Goal: Task Accomplishment & Management: Manage account settings

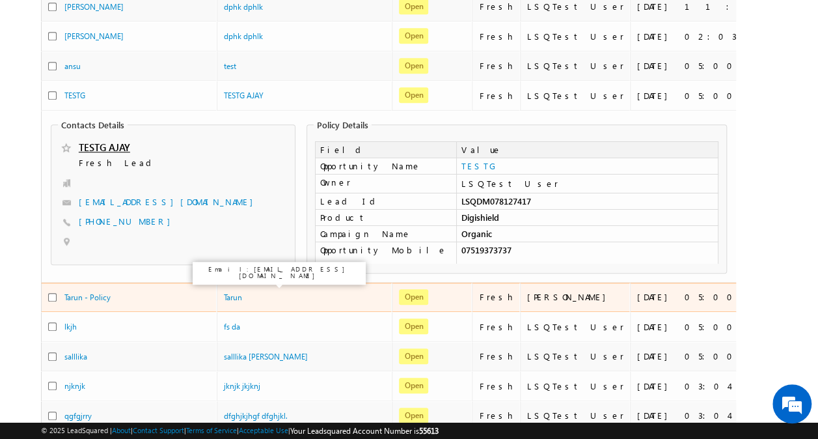
scroll to position [397, 0]
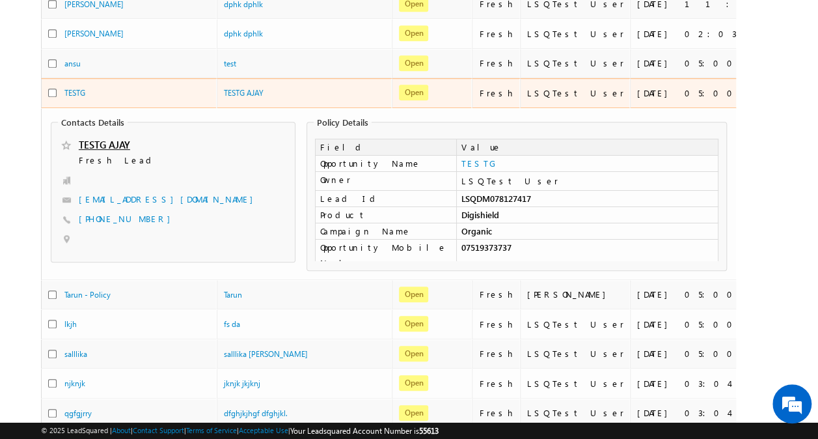
click at [328, 94] on div "TESTG AJAY" at bounding box center [305, 96] width 163 height 18
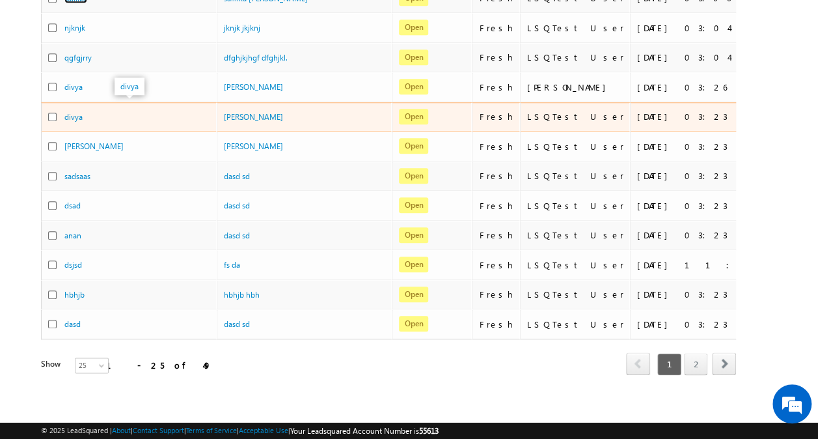
scroll to position [581, 0]
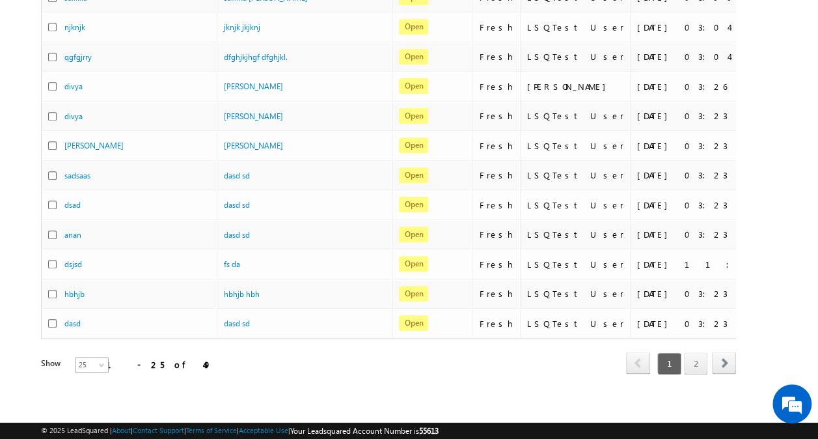
click at [100, 359] on span "25" at bounding box center [92, 365] width 34 height 12
click at [90, 405] on link "100" at bounding box center [83, 406] width 33 height 12
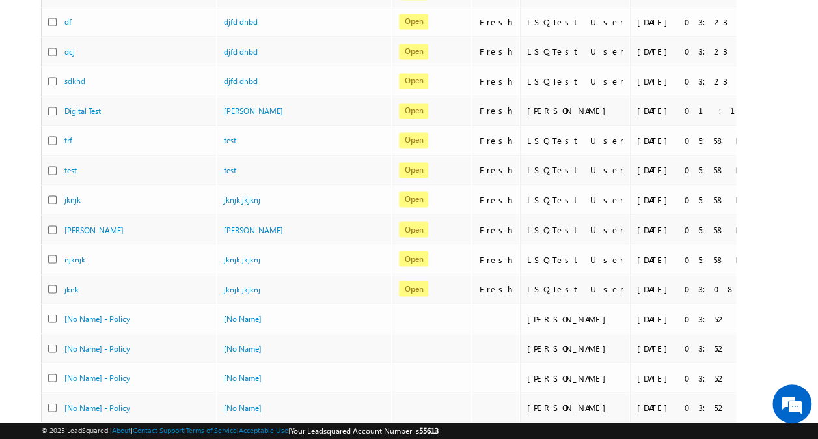
scroll to position [1253, 0]
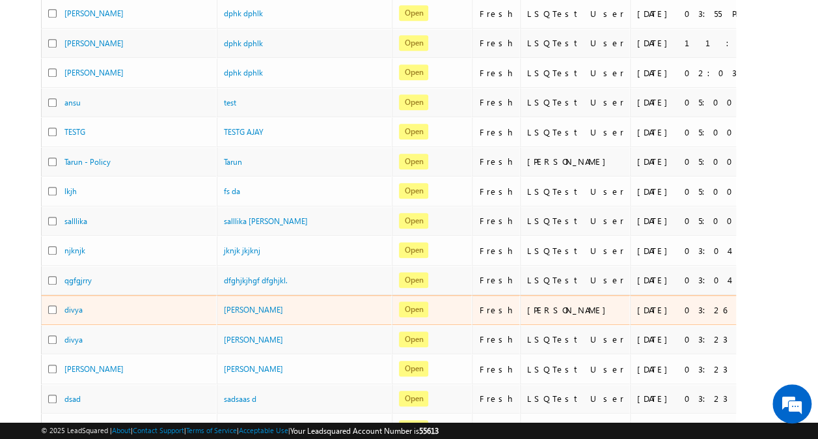
scroll to position [0, 0]
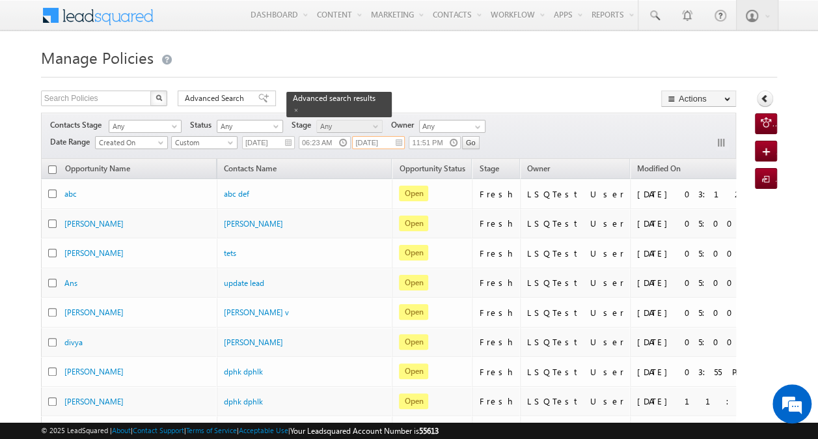
click at [383, 143] on input "09/18/2025" at bounding box center [378, 142] width 53 height 13
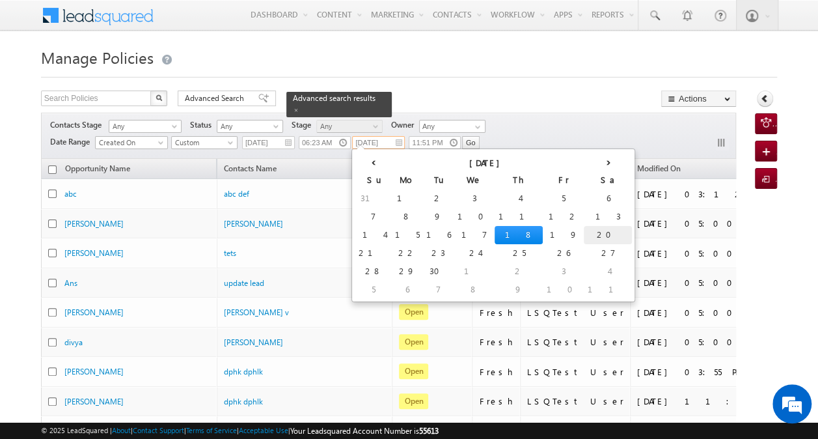
click at [584, 234] on td "20" at bounding box center [608, 235] width 48 height 18
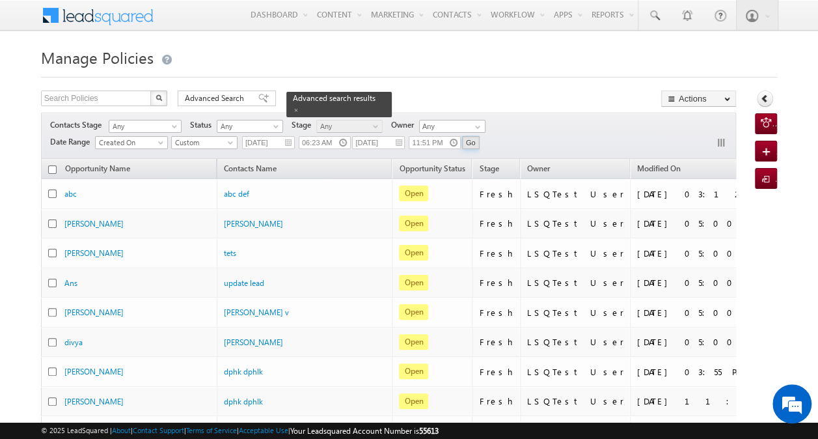
click at [468, 142] on input "Go" at bounding box center [471, 142] width 18 height 13
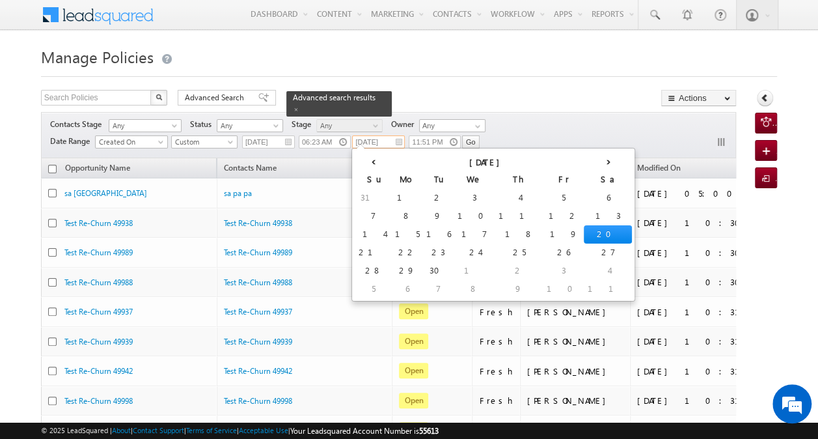
click at [377, 143] on input "[DATE]" at bounding box center [378, 141] width 53 height 13
click at [543, 233] on td "19" at bounding box center [563, 234] width 41 height 18
type input "[DATE]"
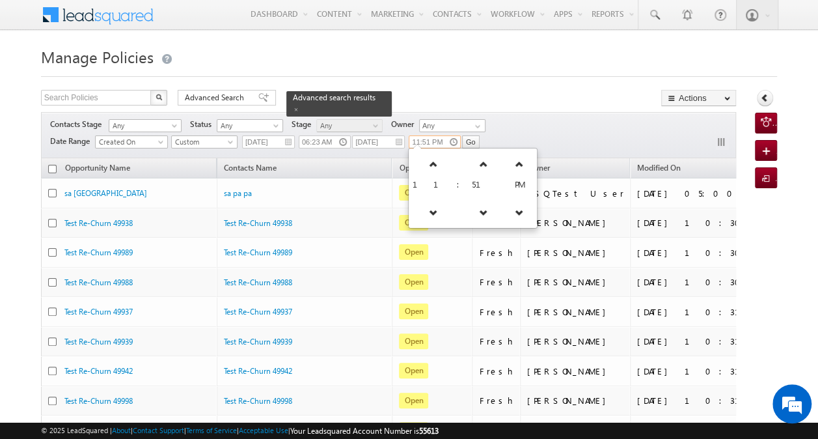
click at [440, 139] on input "11:51 PM" at bounding box center [435, 141] width 52 height 13
click at [515, 211] on icon at bounding box center [519, 212] width 9 height 9
click at [433, 157] on link at bounding box center [433, 163] width 27 height 23
click at [433, 157] on link at bounding box center [427, 163] width 27 height 23
click at [433, 157] on link at bounding box center [426, 163] width 27 height 23
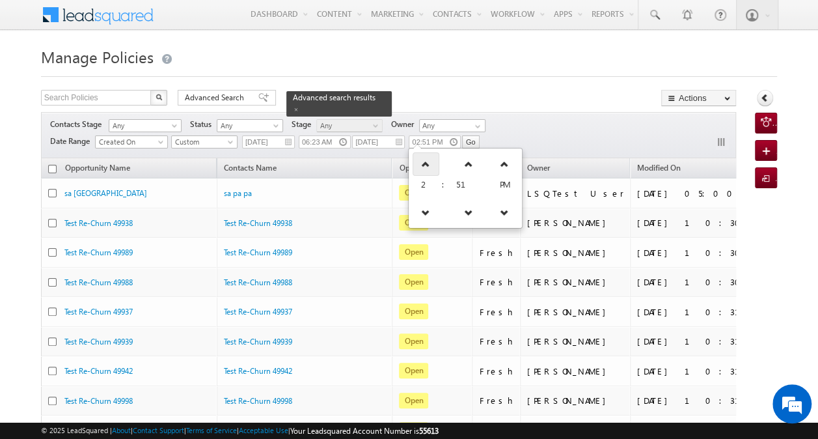
click at [433, 157] on link at bounding box center [426, 163] width 27 height 23
type input "04:51 PM"
click at [500, 133] on div "Contacts Stage Any Any Activity Type Policy Policy Status Any Open Won Lost Any…" at bounding box center [388, 135] width 695 height 46
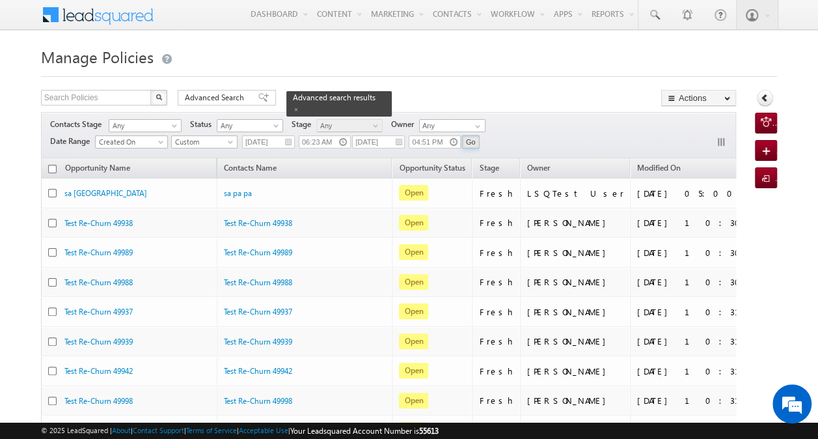
click at [471, 138] on input "Go" at bounding box center [471, 141] width 18 height 13
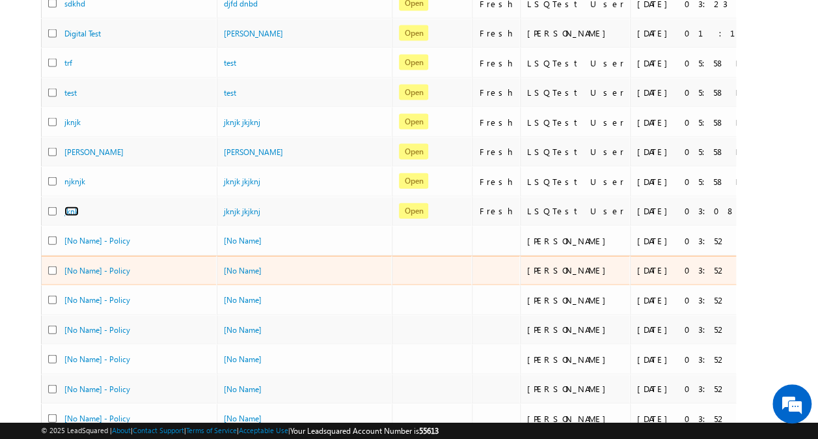
scroll to position [1296, 0]
